Goal: Task Accomplishment & Management: Use online tool/utility

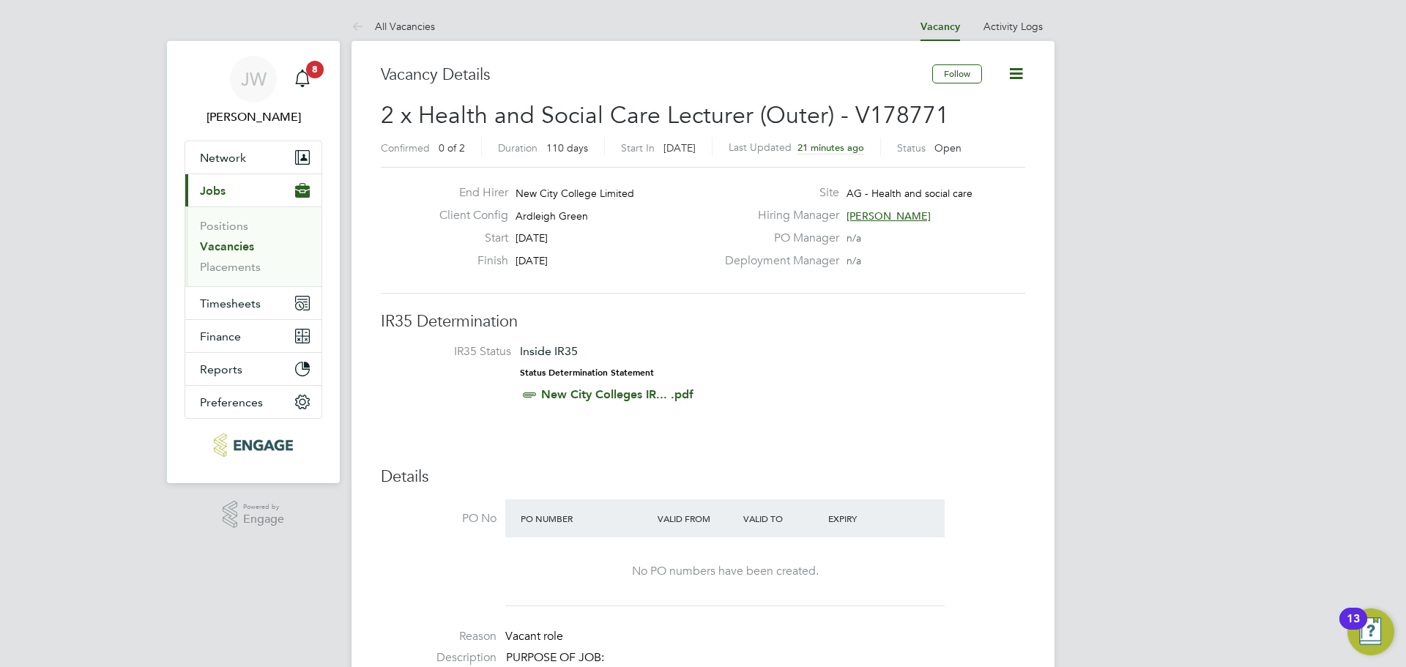
click at [234, 187] on button "Current page: Jobs" at bounding box center [253, 190] width 136 height 32
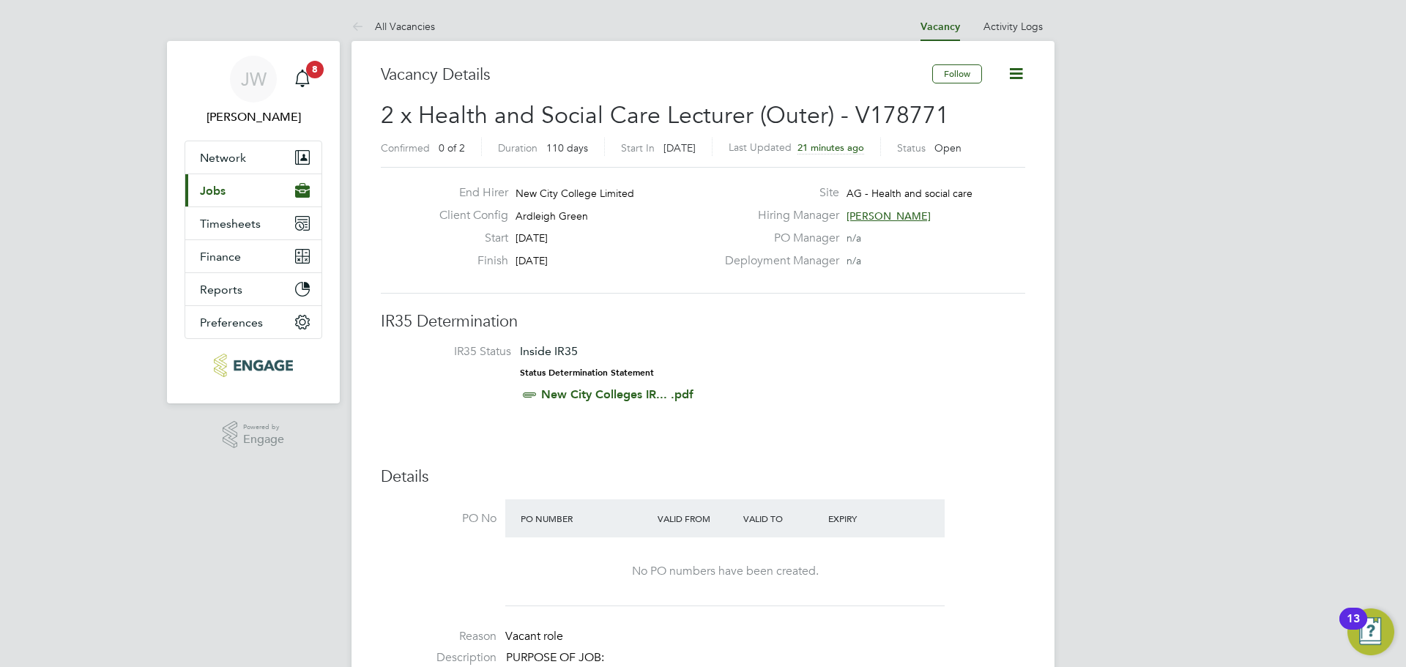
click at [235, 188] on button "Current page: Jobs" at bounding box center [253, 190] width 136 height 32
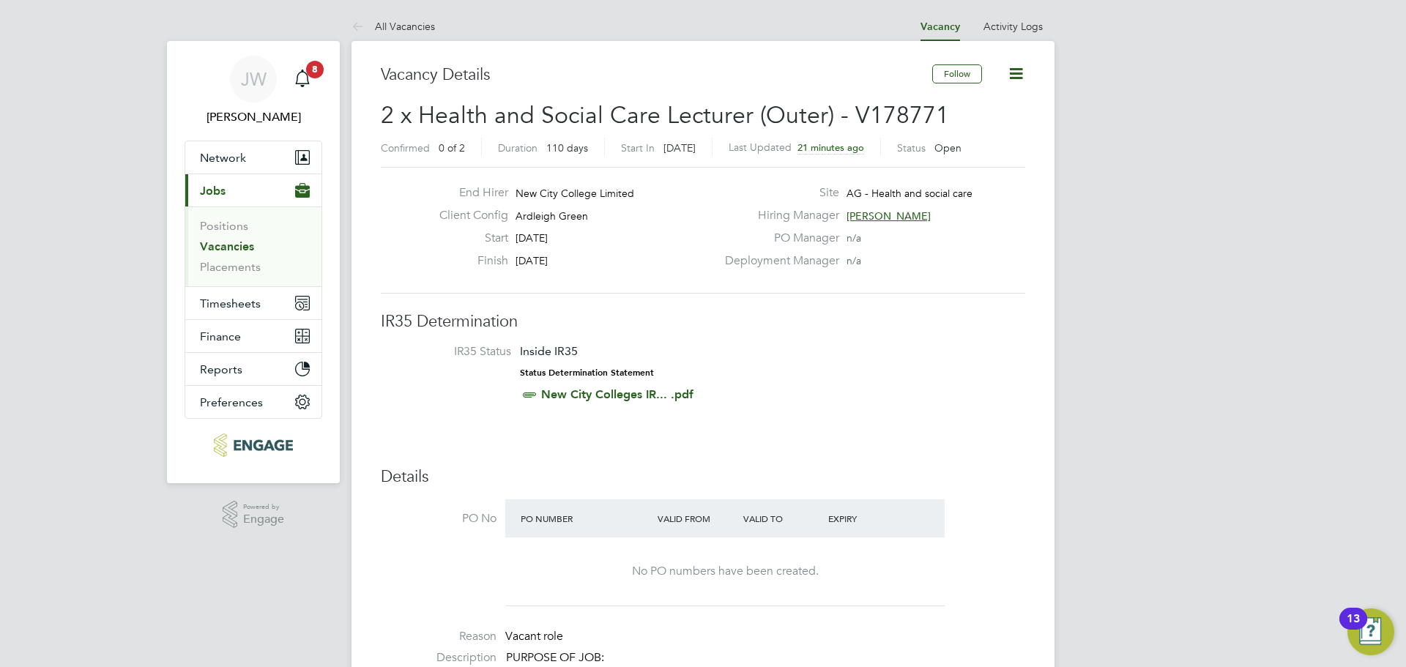
click at [227, 252] on link "Vacancies" at bounding box center [227, 246] width 54 height 14
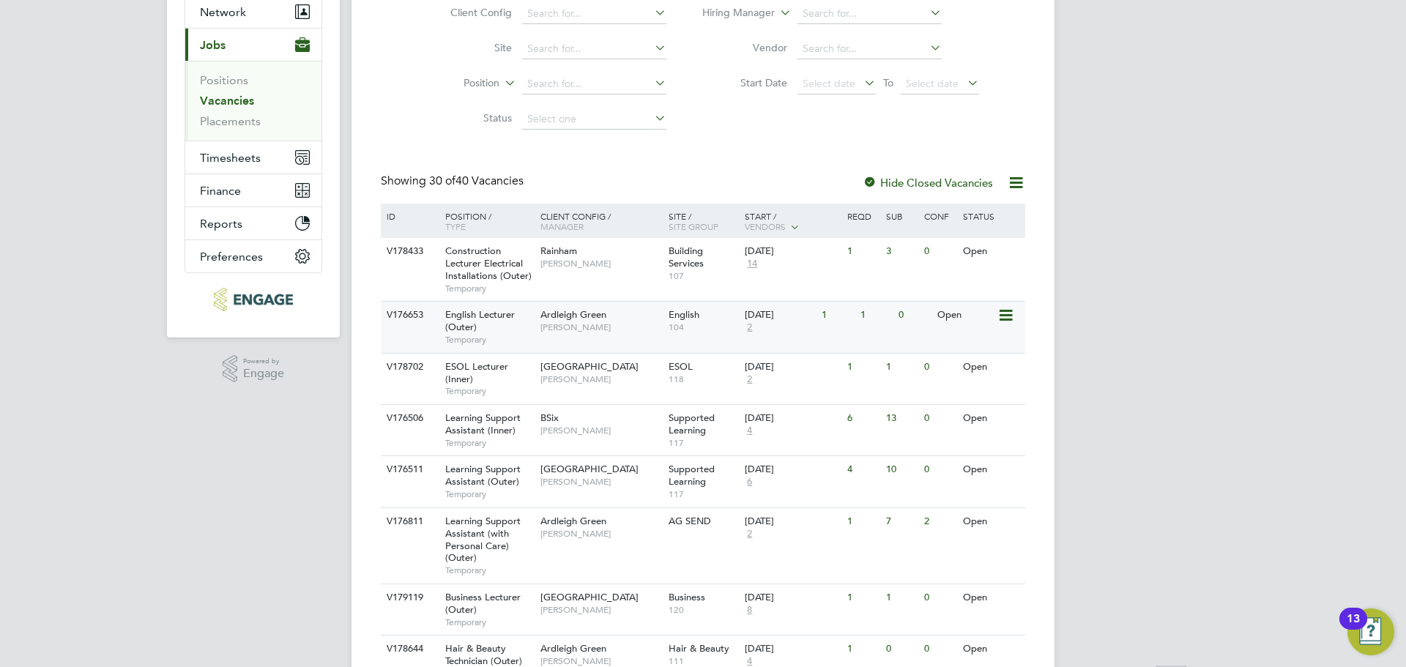
scroll to position [146, 0]
click at [477, 263] on span "Construction Lecturer Electrical Installations (Outer)" at bounding box center [488, 262] width 86 height 37
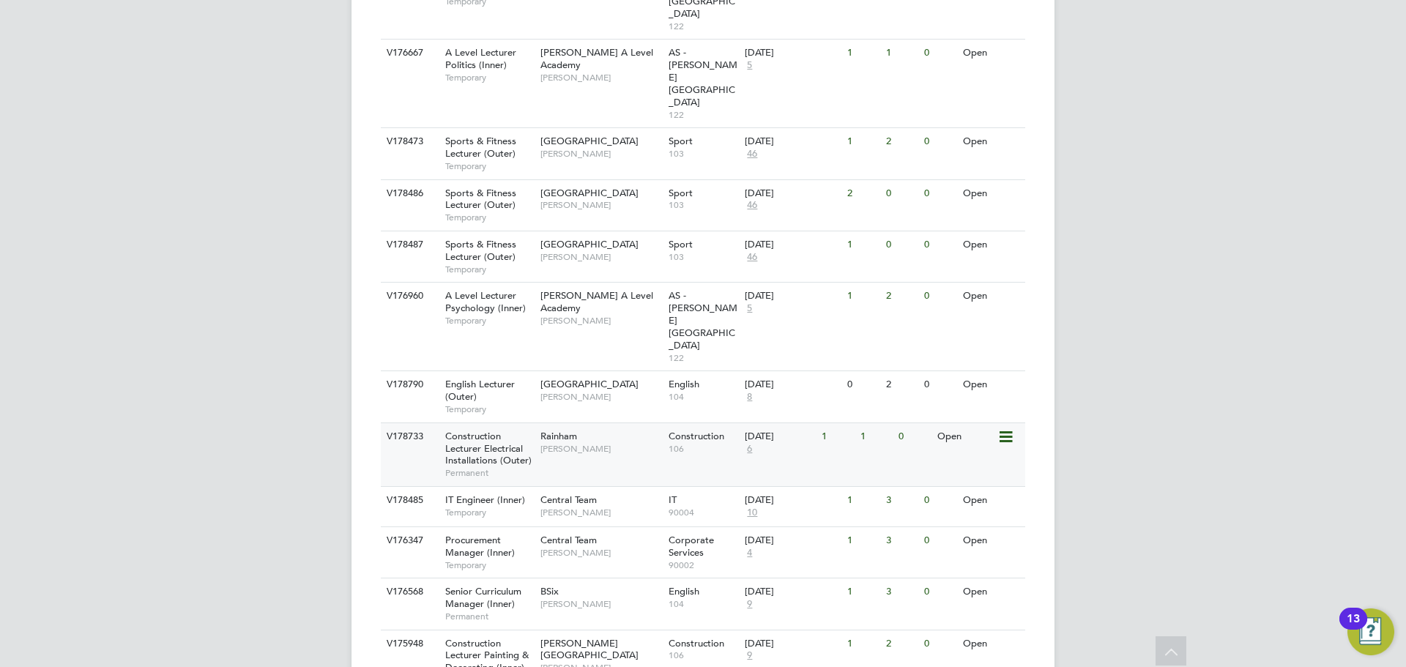
scroll to position [1459, 0]
click at [464, 428] on span "Construction Lecturer Electrical Installations (Outer)" at bounding box center [488, 446] width 86 height 37
click at [435, 629] on div "Construction Lecturer Painting & Decorating (Inner) Permanent" at bounding box center [485, 660] width 103 height 63
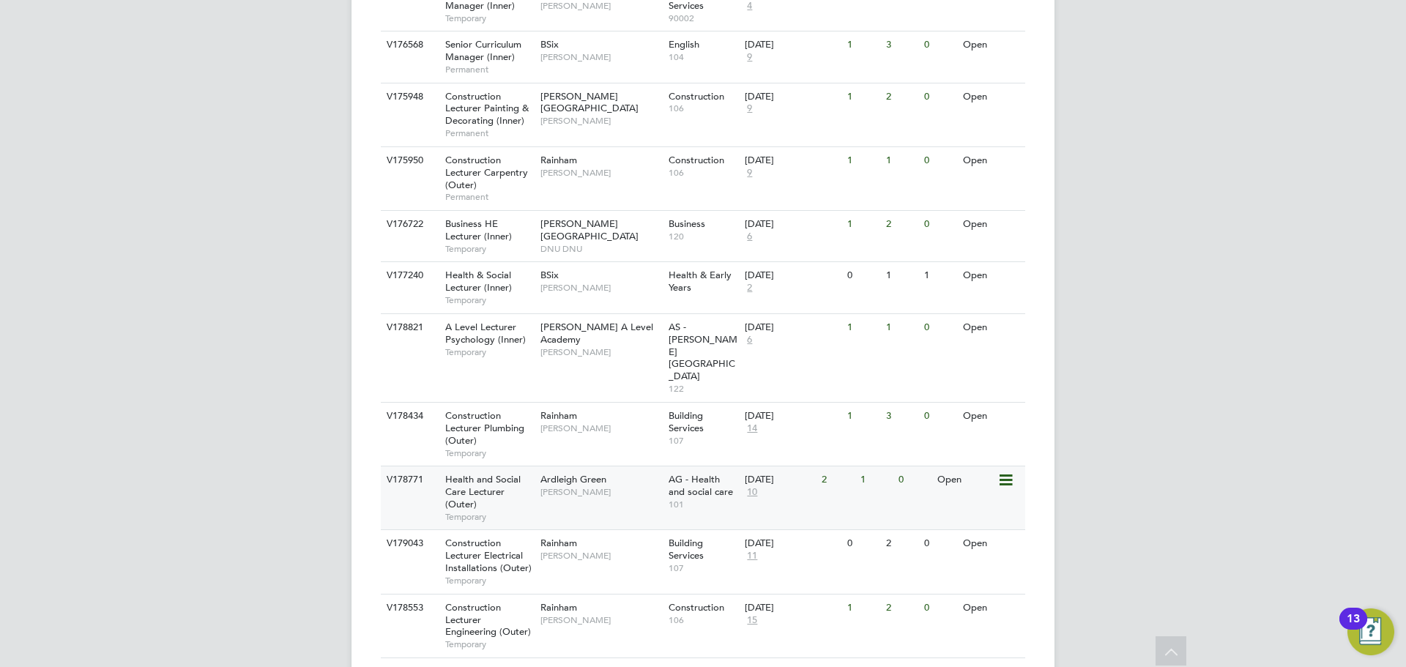
scroll to position [2005, 0]
click at [455, 600] on span "Construction Lecturer Engineering (Outer)" at bounding box center [488, 618] width 86 height 37
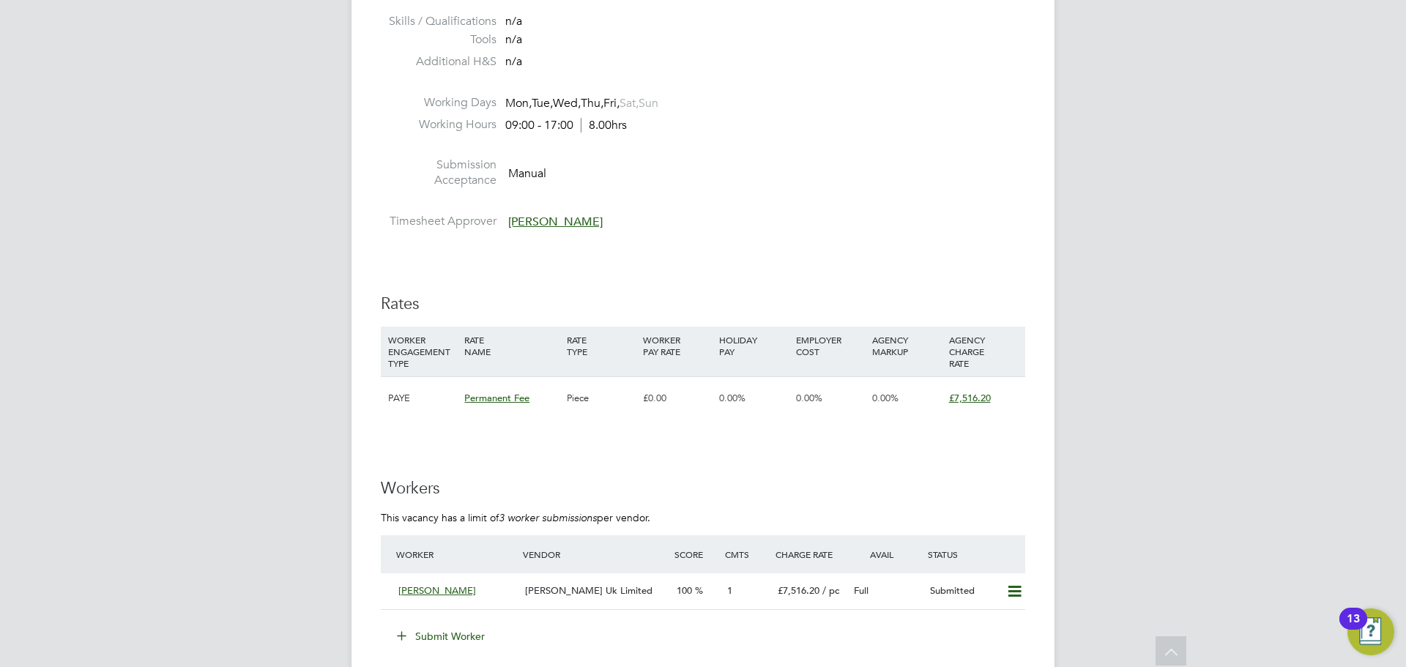
scroll to position [2563, 0]
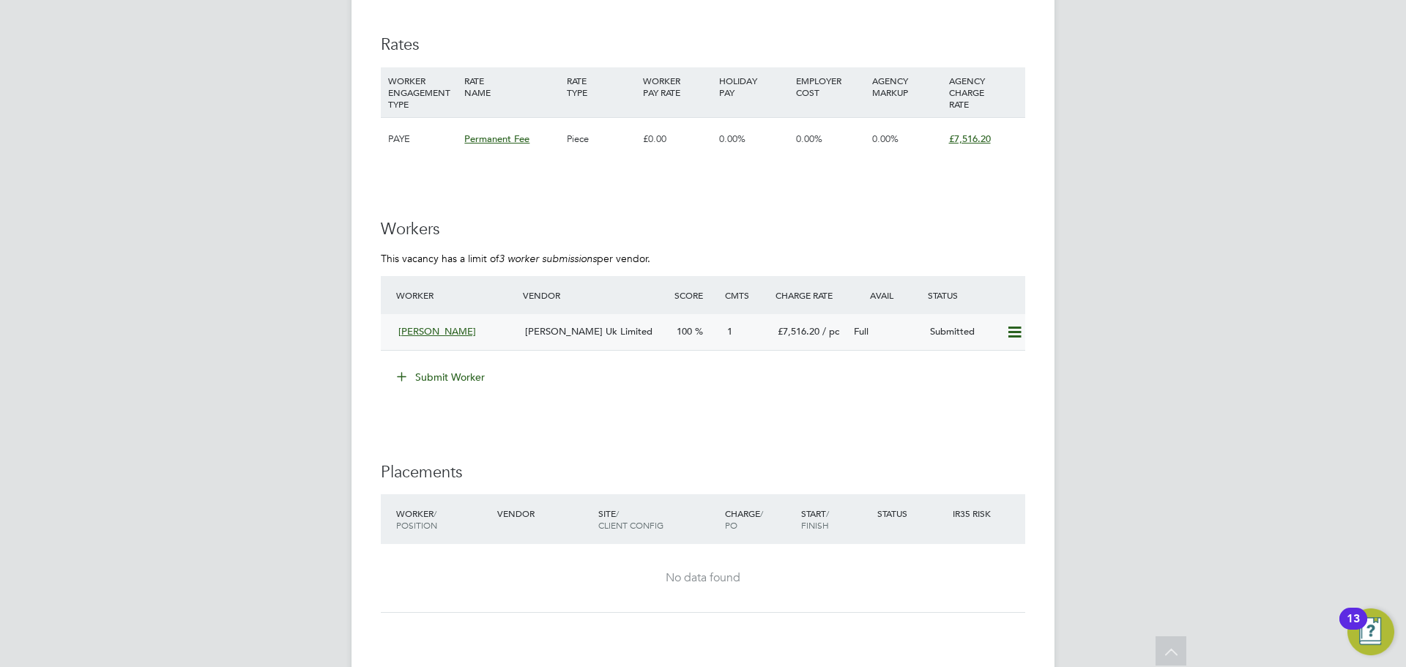
click at [590, 328] on span "[PERSON_NAME] Uk Limited" at bounding box center [588, 331] width 127 height 12
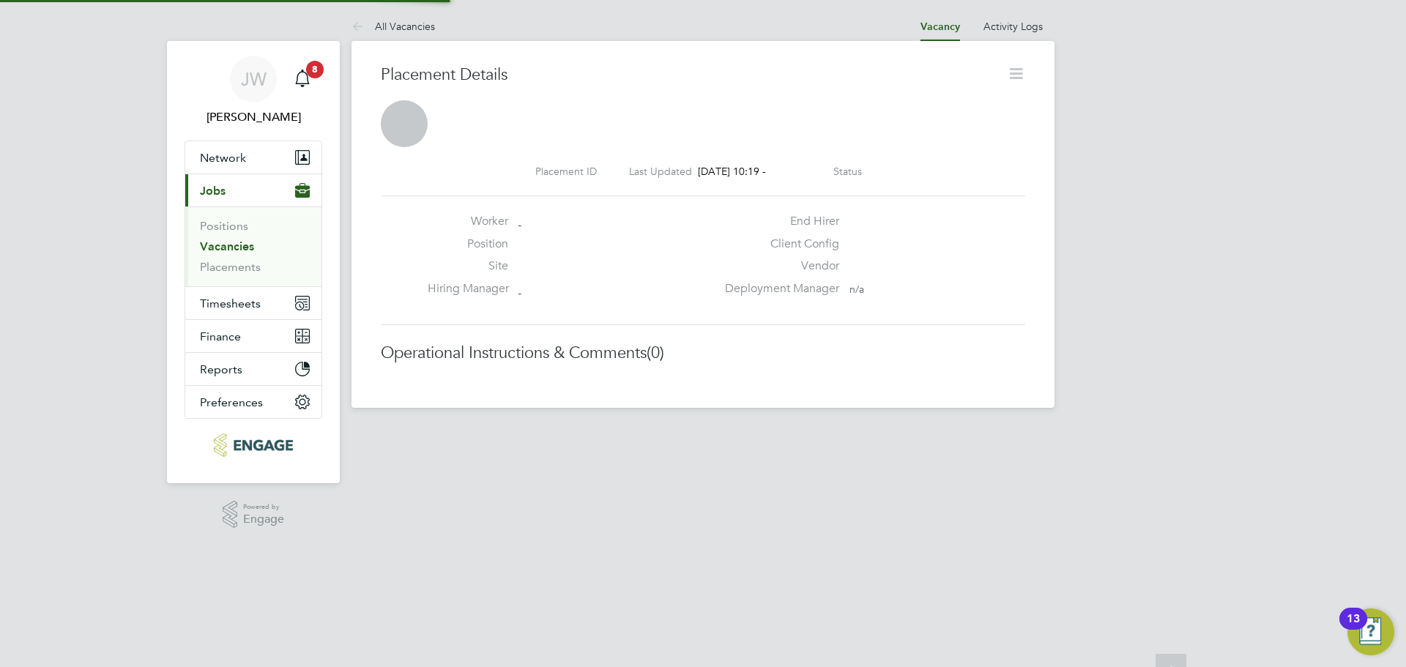
scroll to position [7, 7]
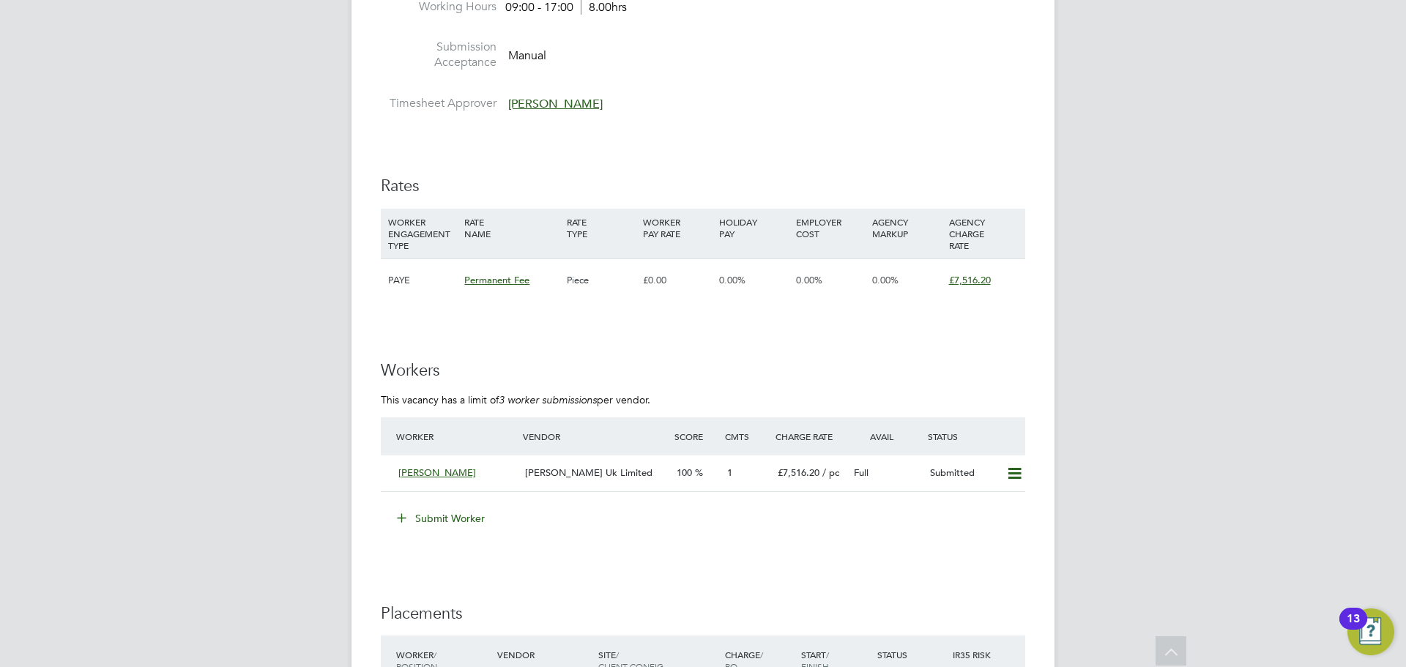
scroll to position [2709, 0]
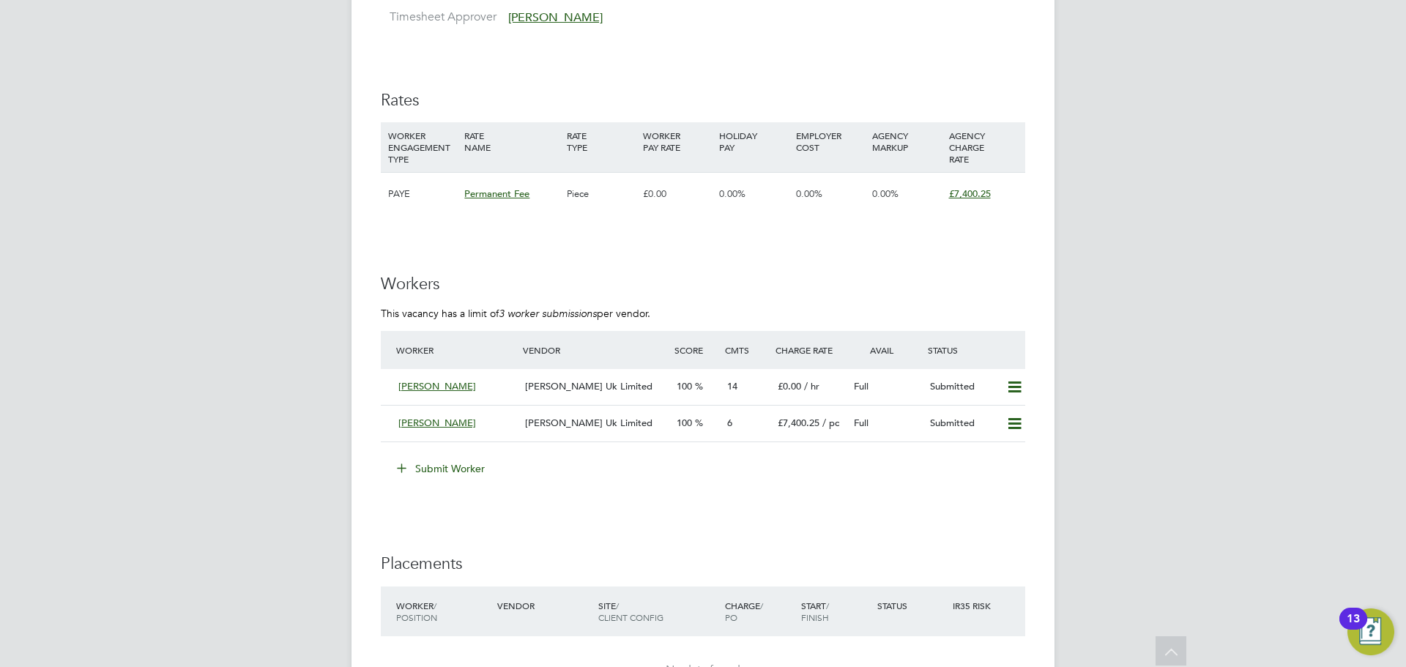
scroll to position [2636, 0]
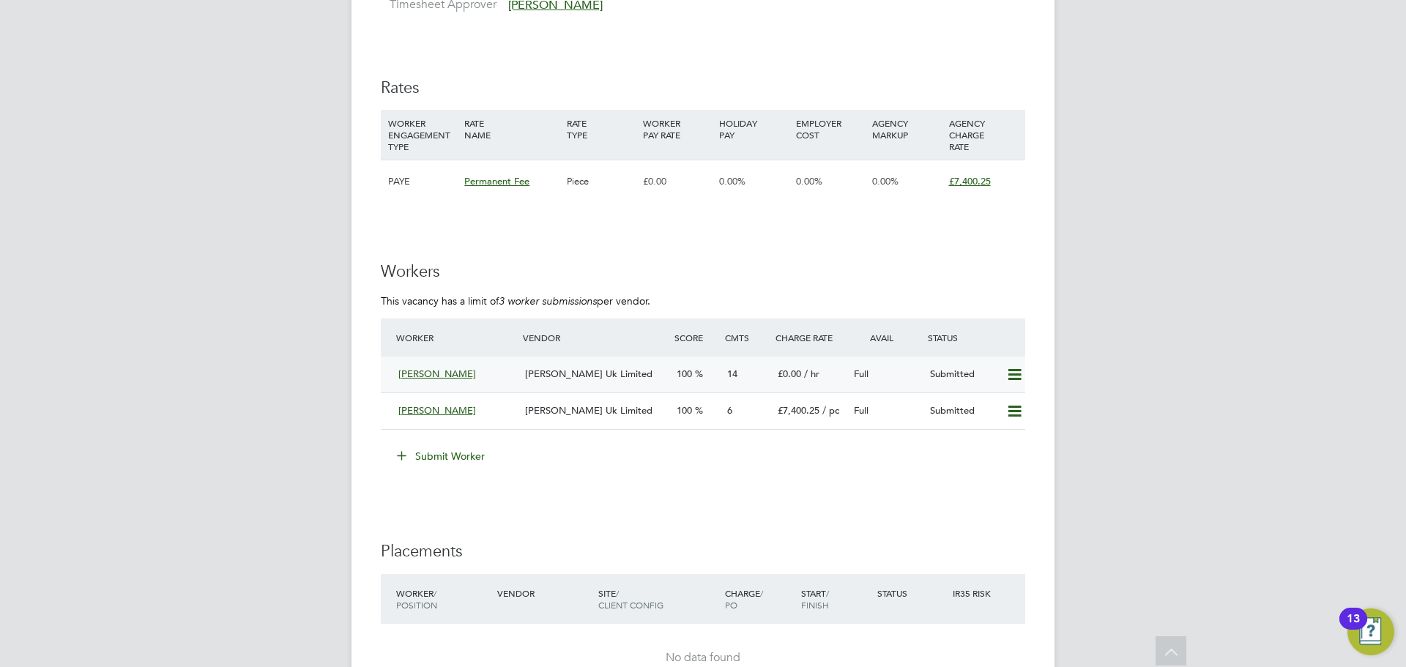
click at [592, 379] on span "[PERSON_NAME] Uk Limited" at bounding box center [588, 374] width 127 height 12
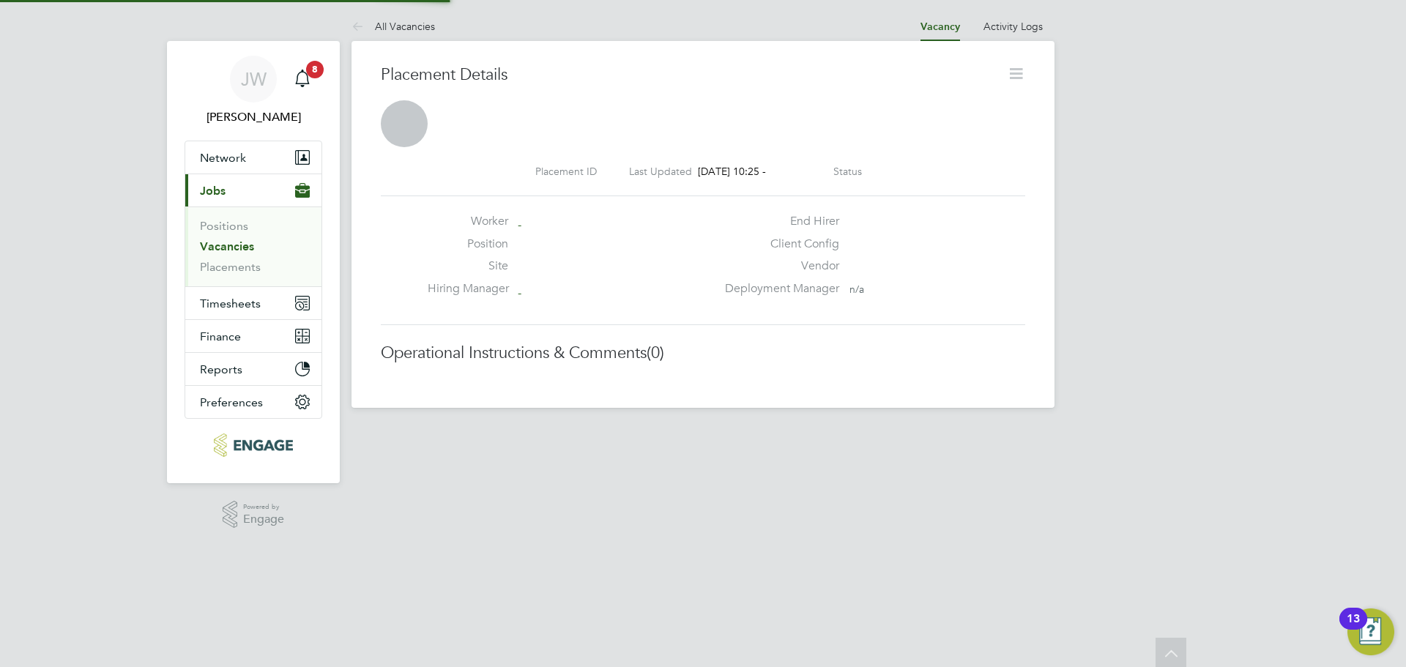
scroll to position [7, 7]
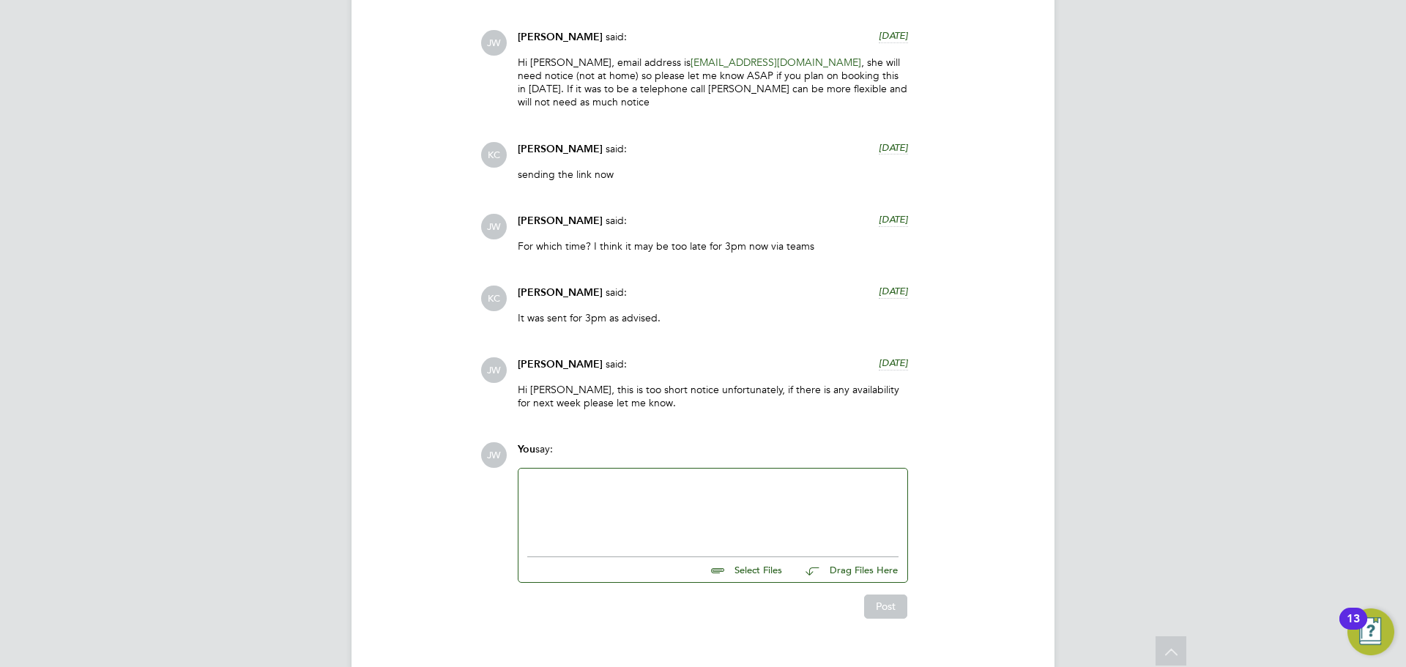
click at [624, 477] on div at bounding box center [712, 508] width 371 height 63
click at [617, 477] on div at bounding box center [712, 508] width 371 height 63
click at [886, 595] on button "Post" at bounding box center [885, 606] width 43 height 23
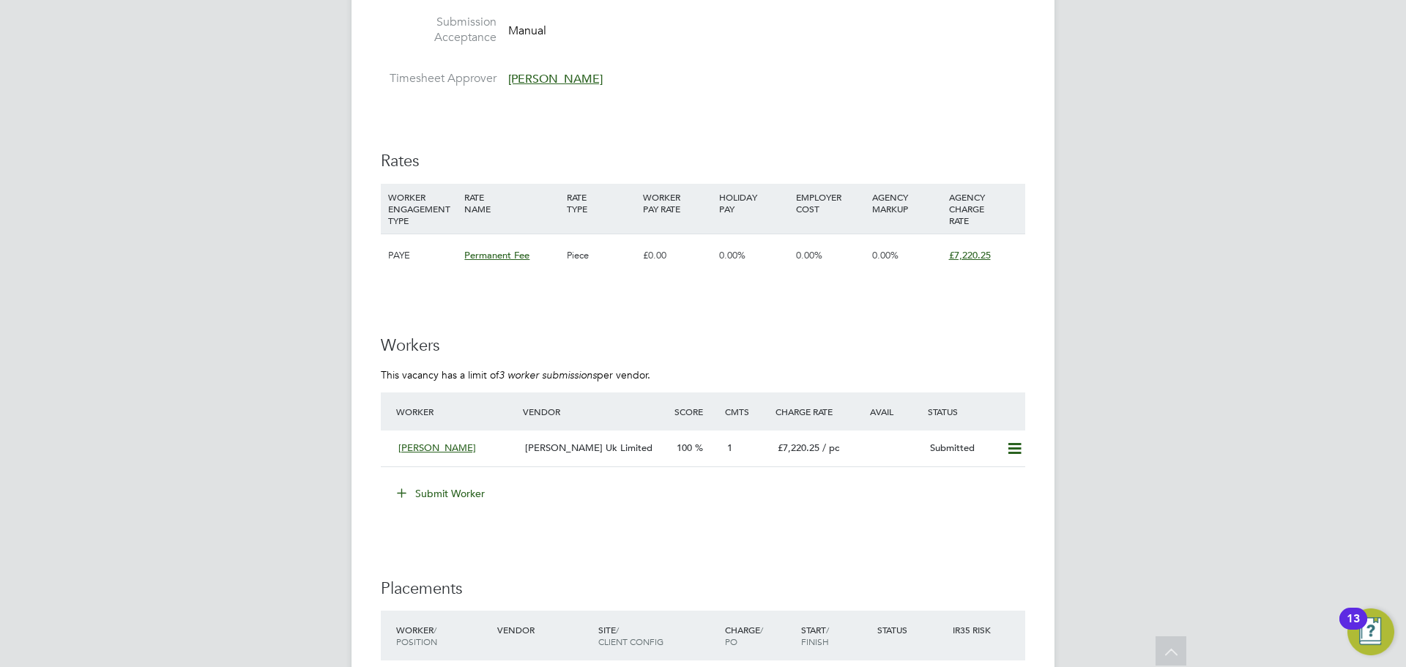
scroll to position [1318, 0]
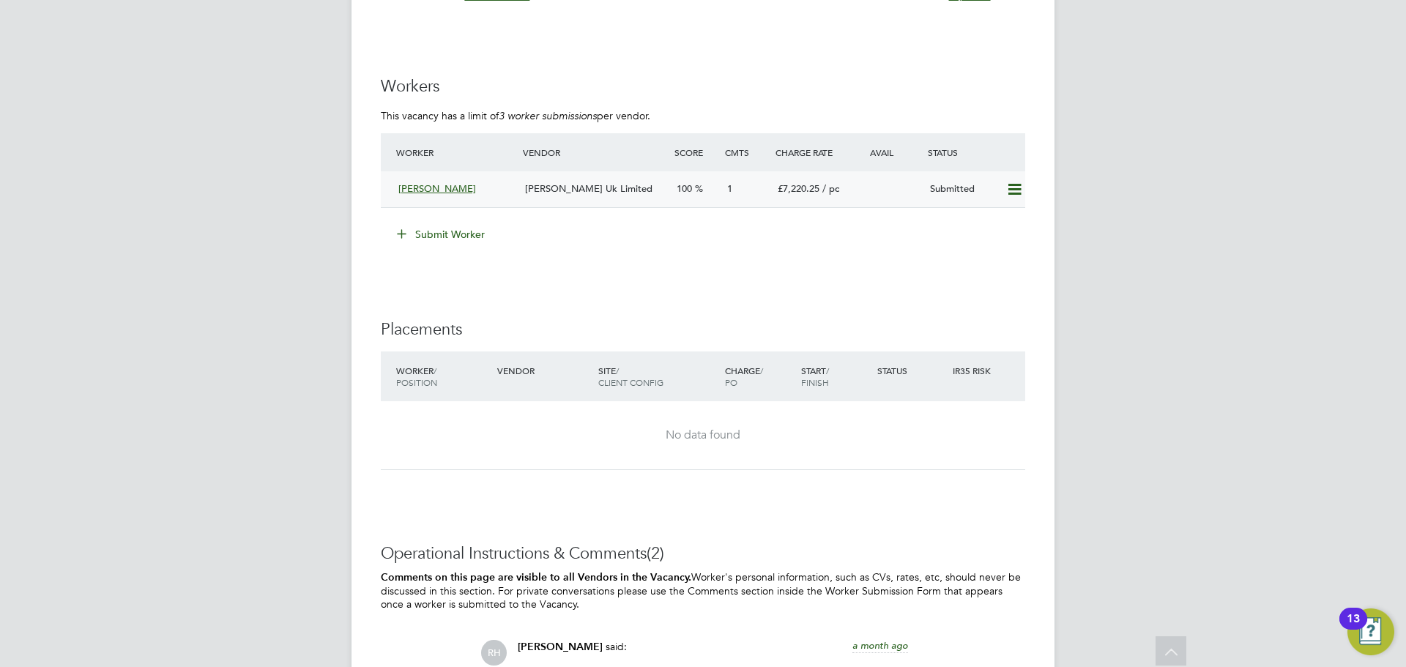
click at [581, 184] on span "[PERSON_NAME] Uk Limited" at bounding box center [588, 188] width 127 height 12
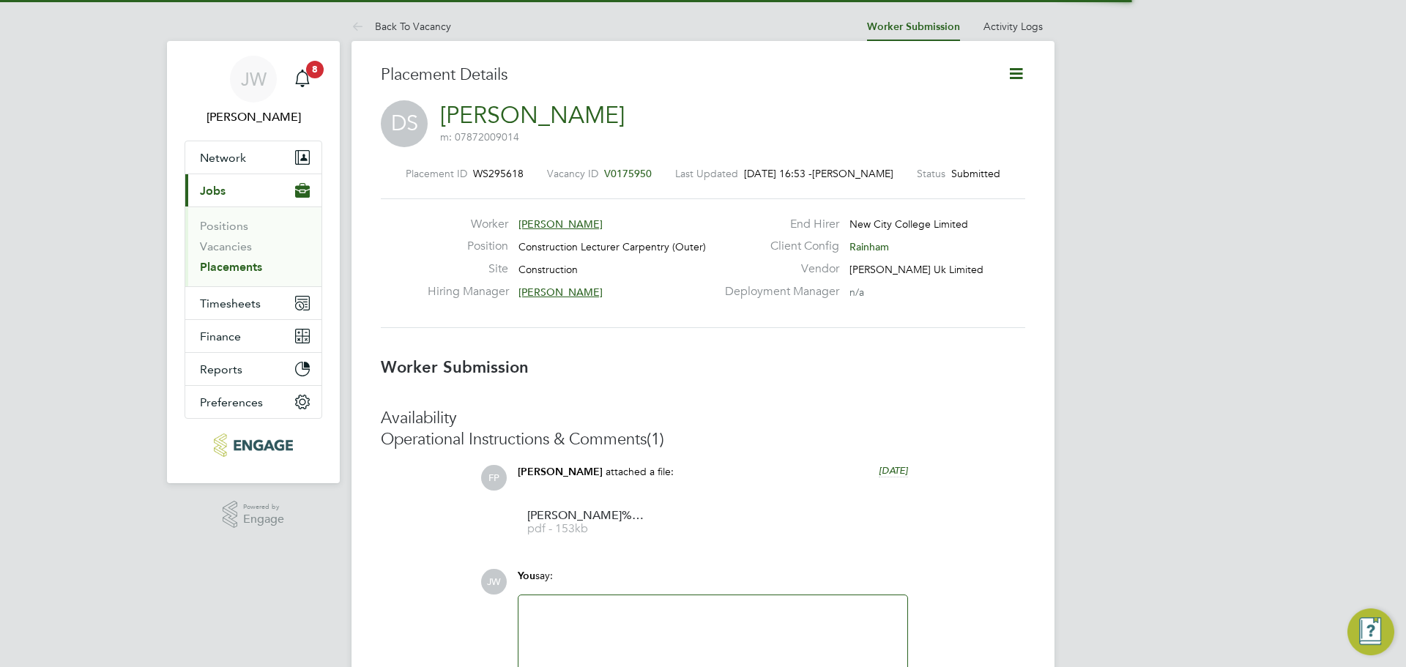
scroll to position [7, 7]
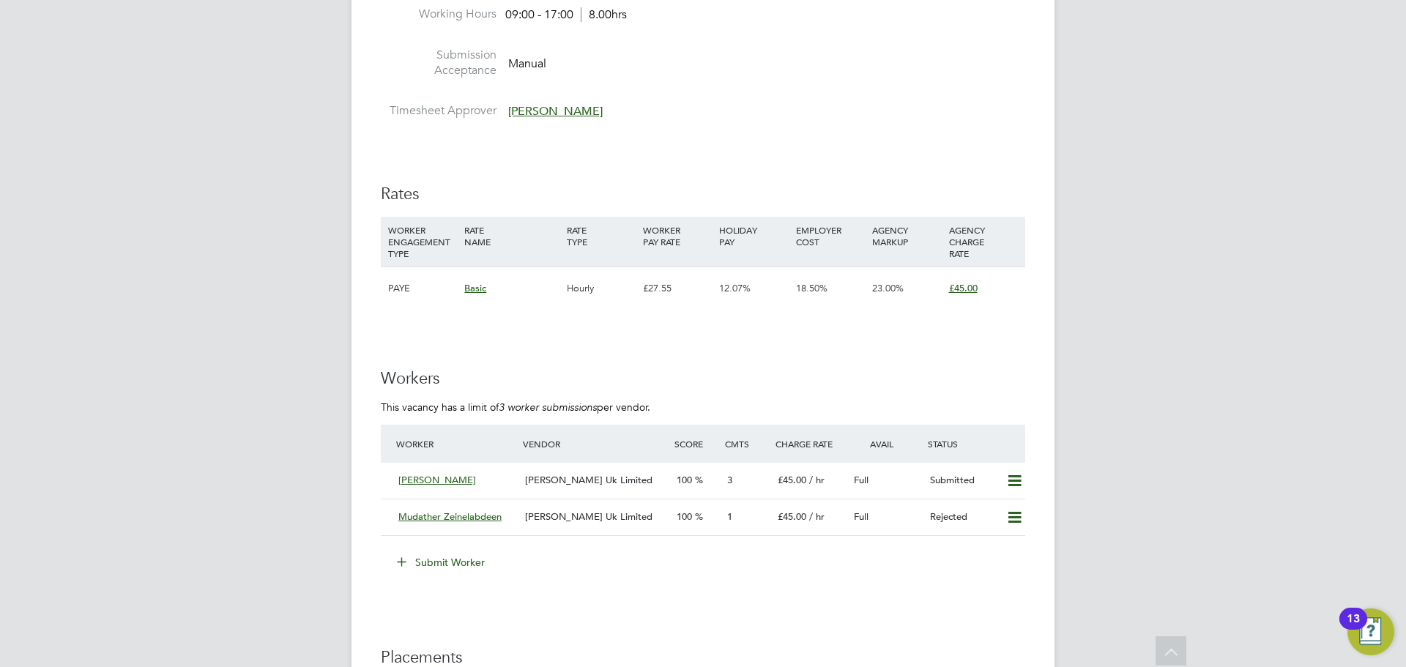
scroll to position [2416, 0]
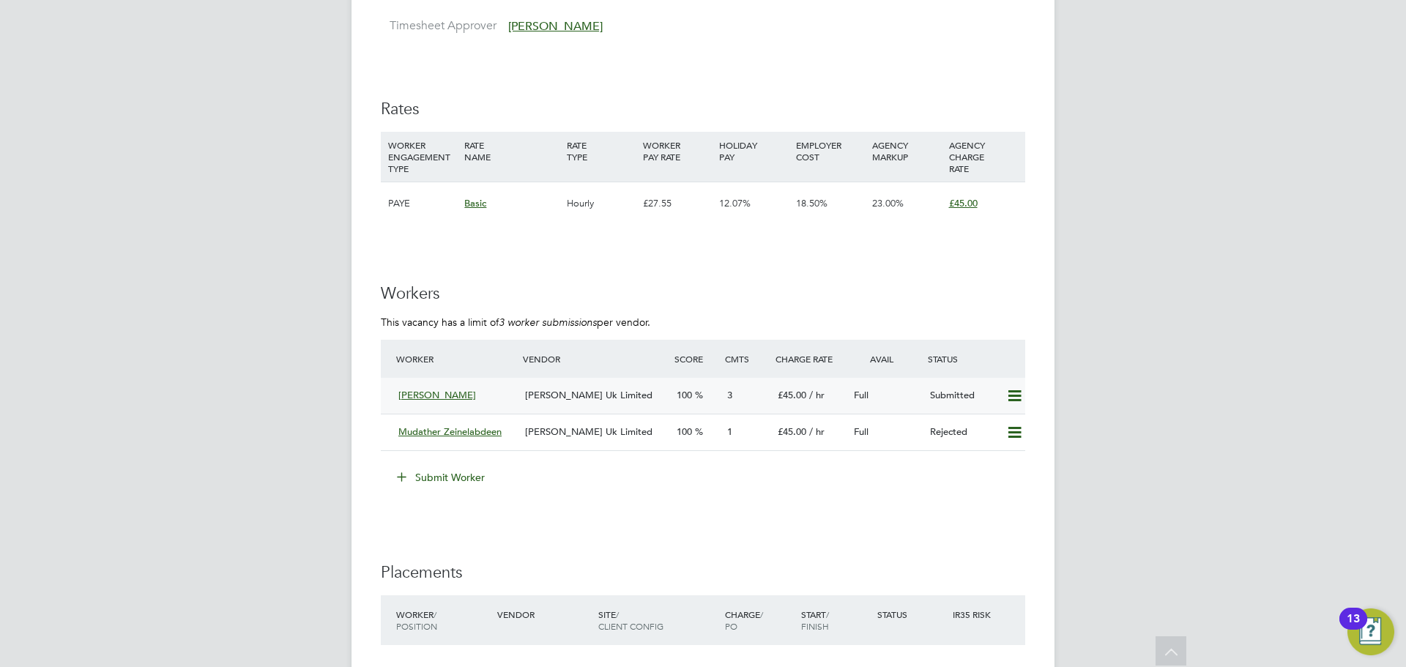
click at [554, 390] on span "[PERSON_NAME] Uk Limited" at bounding box center [588, 395] width 127 height 12
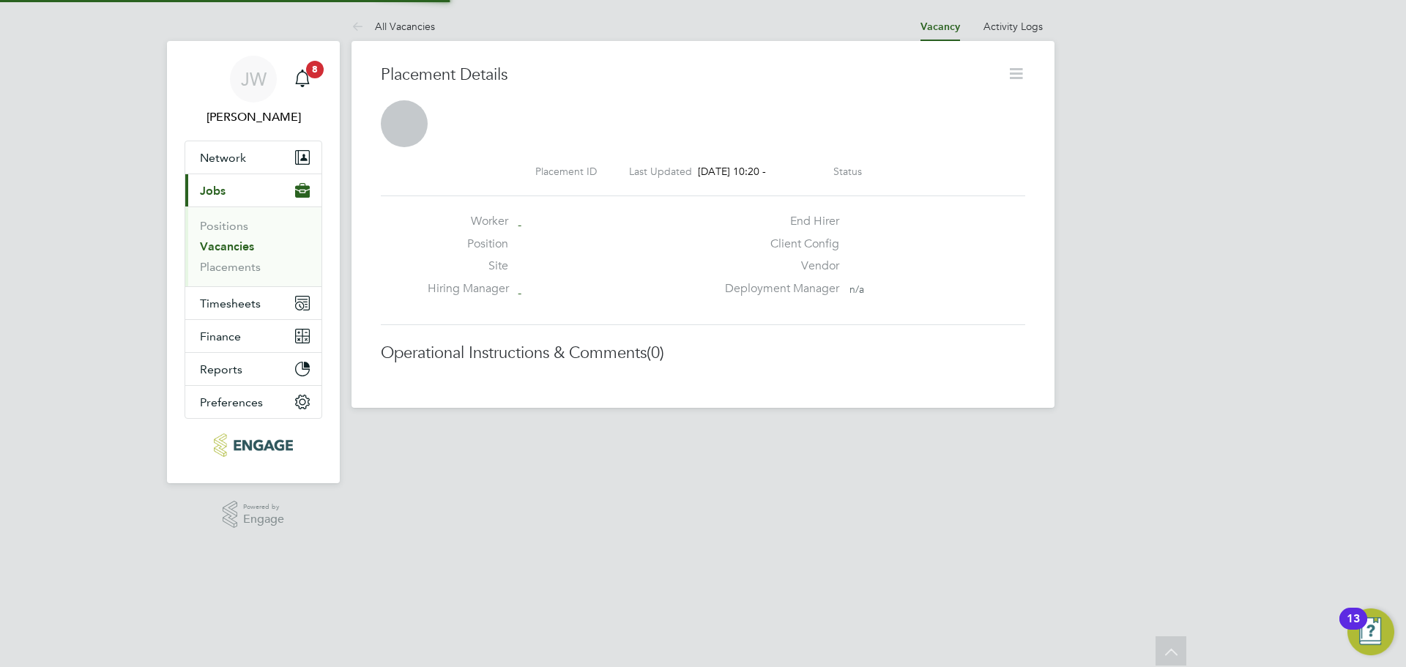
scroll to position [23, 289]
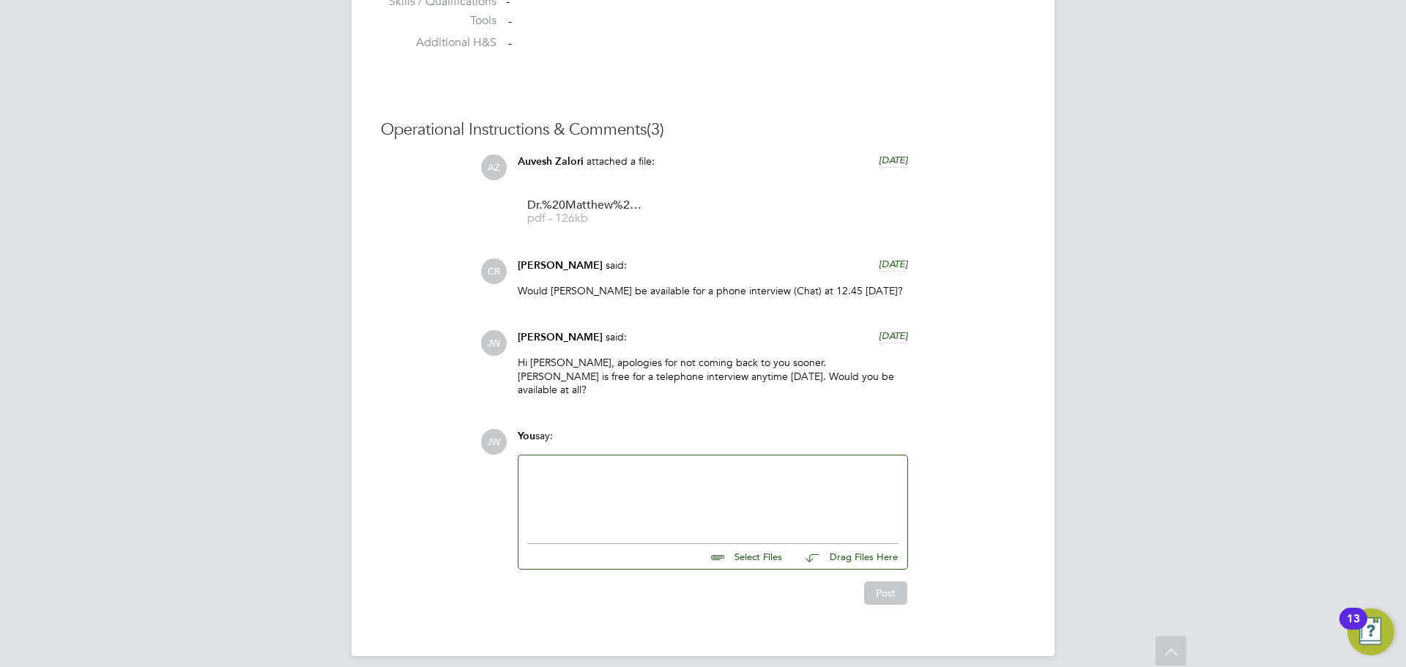
click at [626, 496] on div at bounding box center [712, 495] width 371 height 63
click at [598, 485] on div at bounding box center [712, 495] width 371 height 63
click at [598, 481] on div at bounding box center [712, 495] width 371 height 63
